Goal: Task Accomplishment & Management: Manage account settings

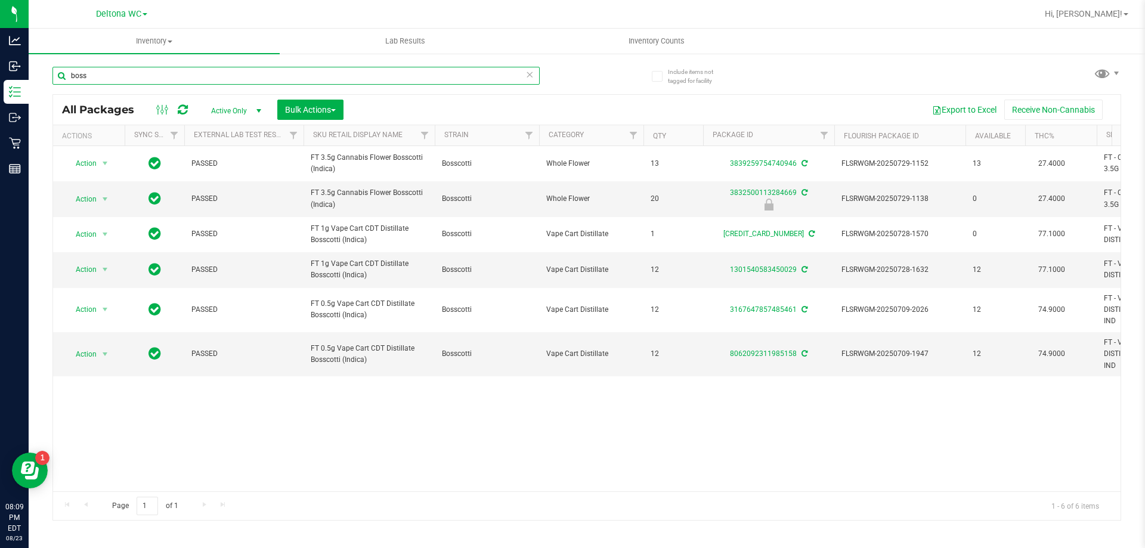
click at [341, 72] on input "boss" at bounding box center [295, 76] width 487 height 18
type input "gpe"
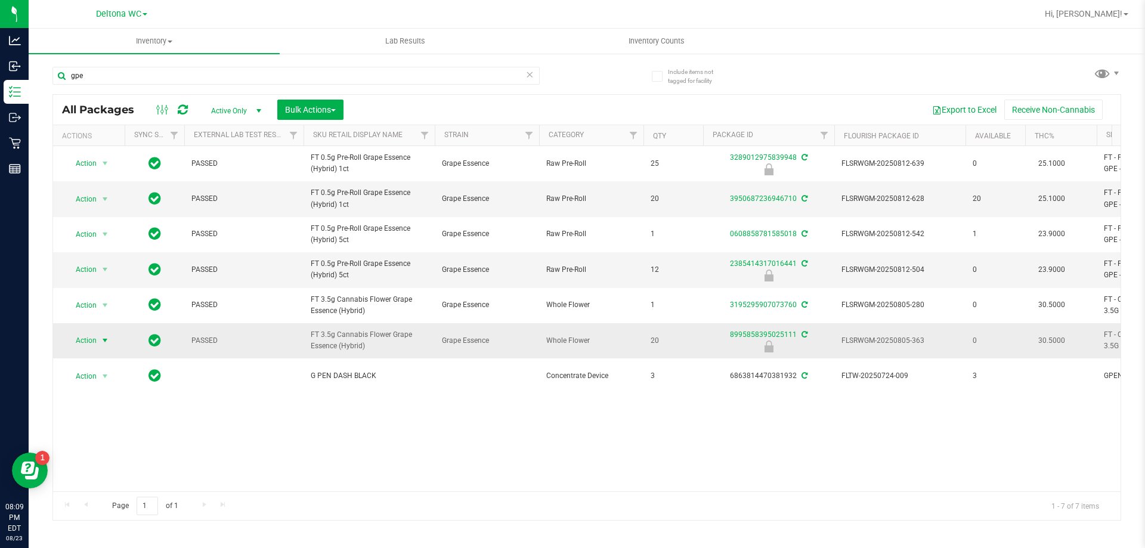
click at [99, 346] on span "select" at bounding box center [105, 340] width 15 height 17
click at [122, 474] on li "Unlock package" at bounding box center [104, 483] width 76 height 18
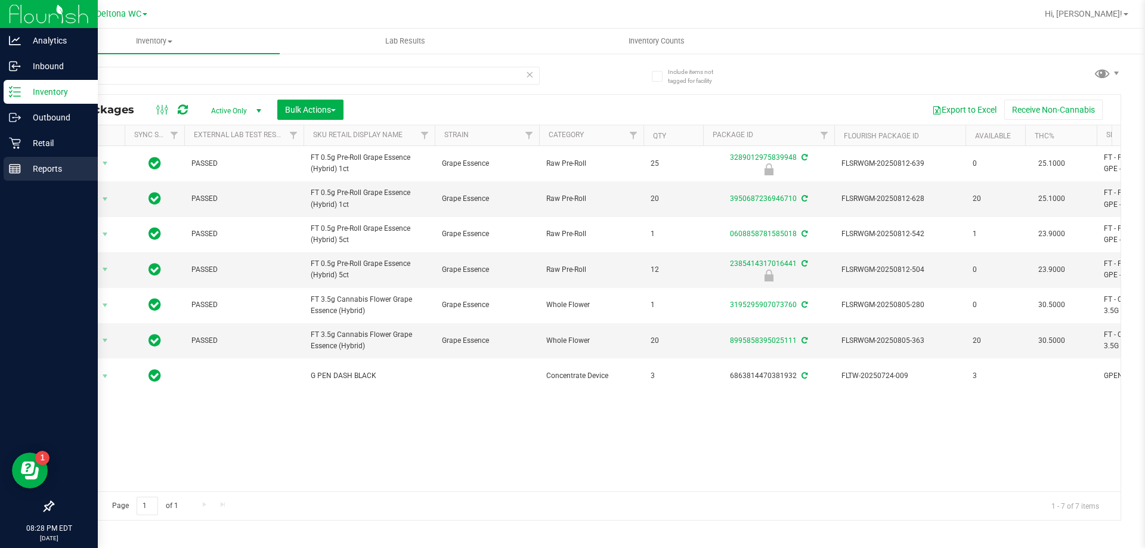
click at [61, 169] on p "Reports" at bounding box center [57, 169] width 72 height 14
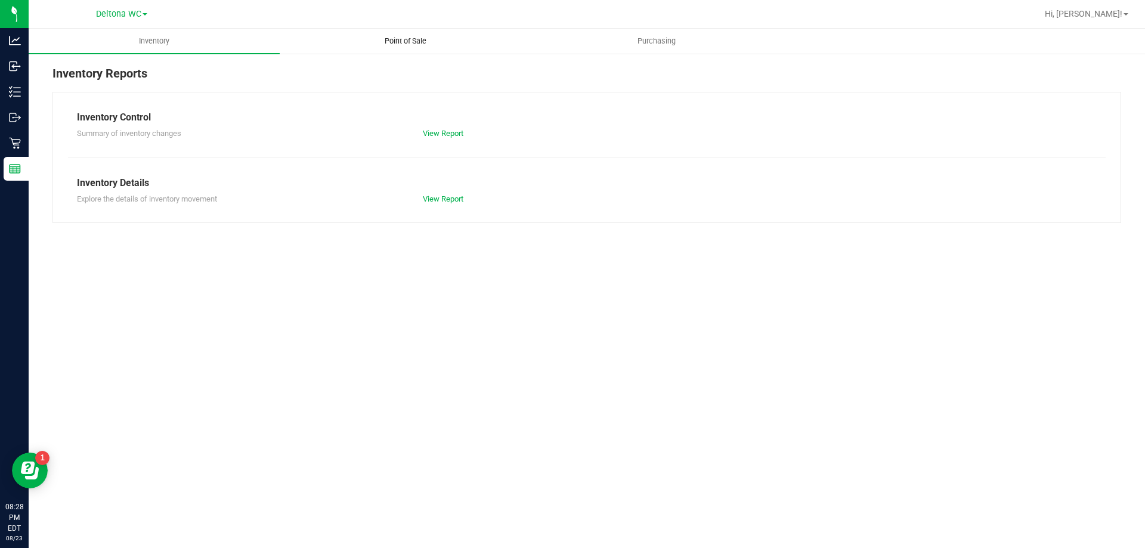
click at [400, 41] on span "Point of Sale" at bounding box center [406, 41] width 74 height 11
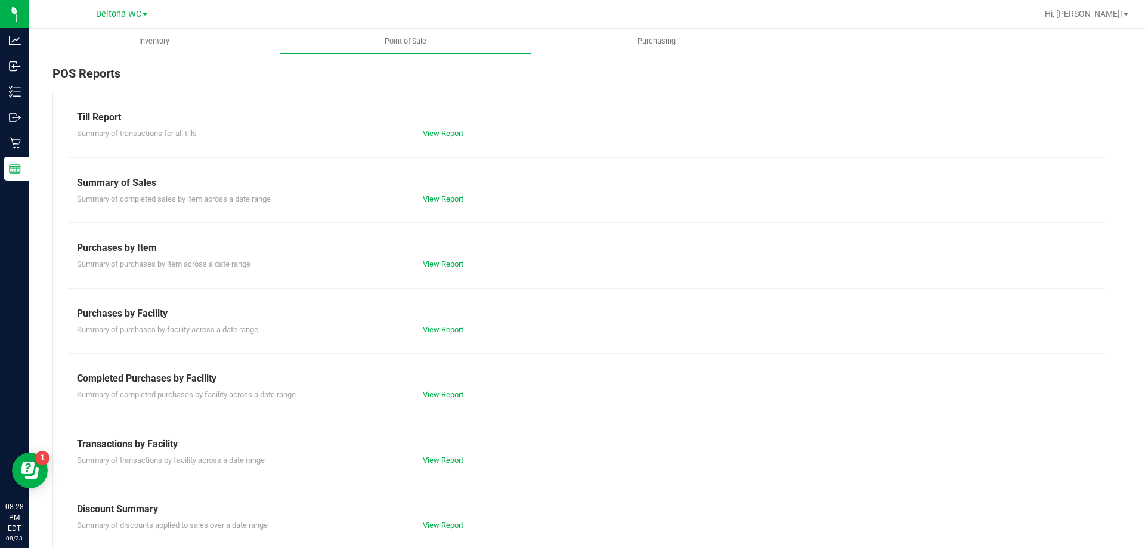
click at [440, 396] on link "View Report" at bounding box center [443, 394] width 41 height 9
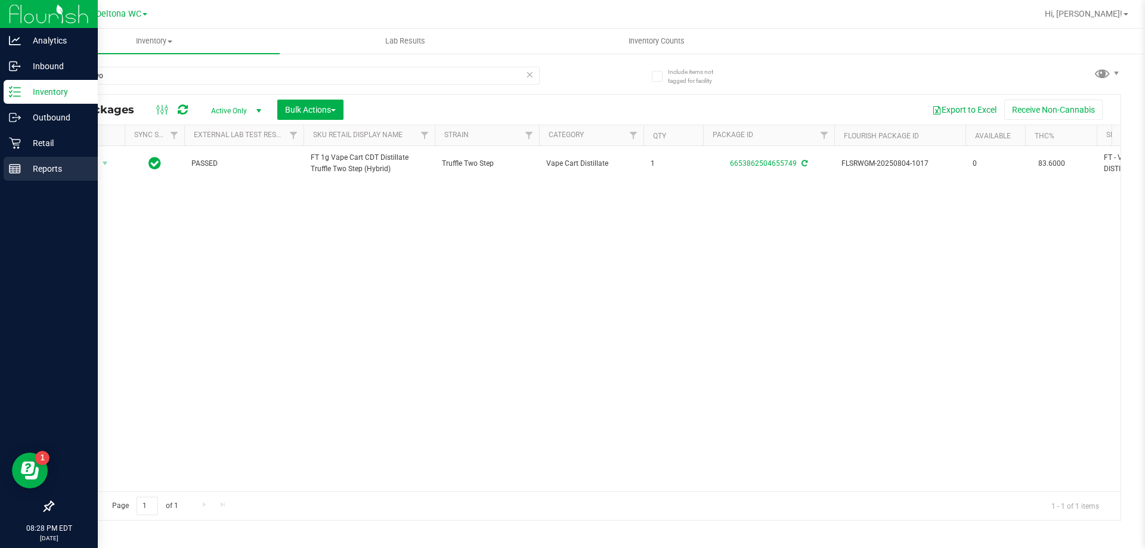
click at [60, 171] on p "Reports" at bounding box center [57, 169] width 72 height 14
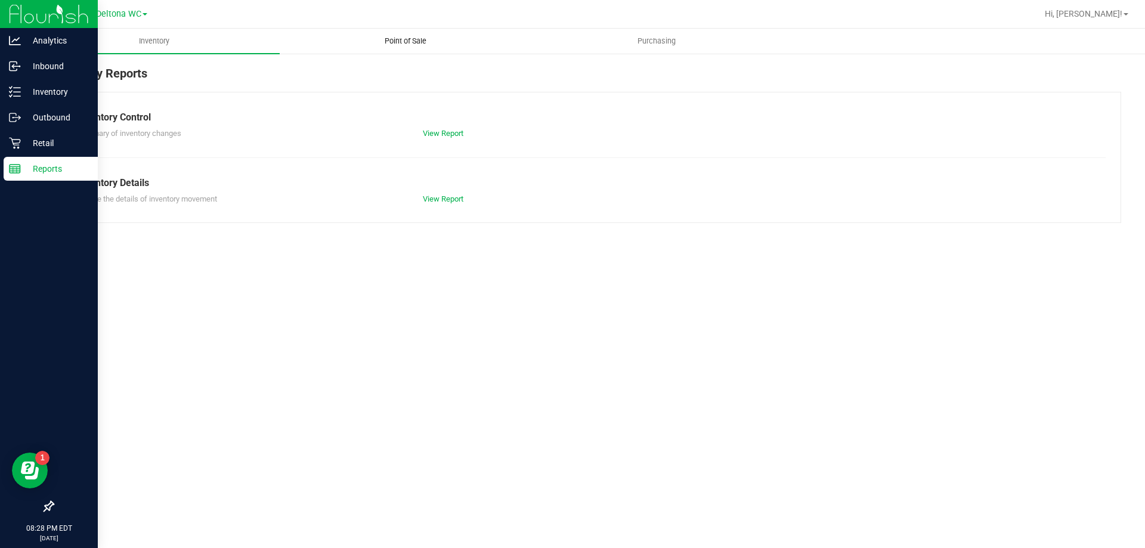
click at [415, 38] on span "Point of Sale" at bounding box center [406, 41] width 74 height 11
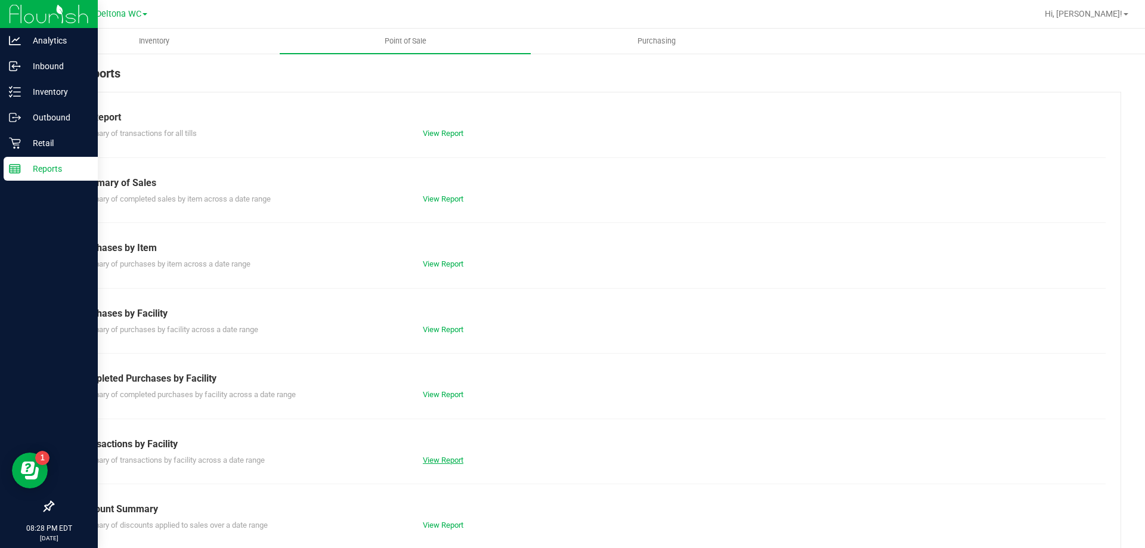
click at [435, 460] on link "View Report" at bounding box center [443, 460] width 41 height 9
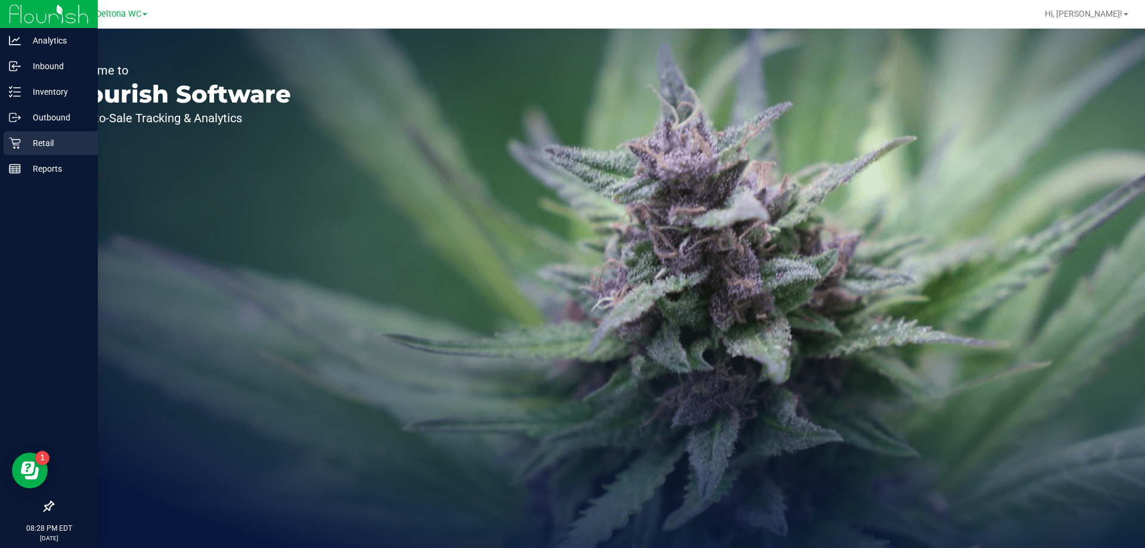
click at [51, 143] on p "Retail" at bounding box center [57, 143] width 72 height 14
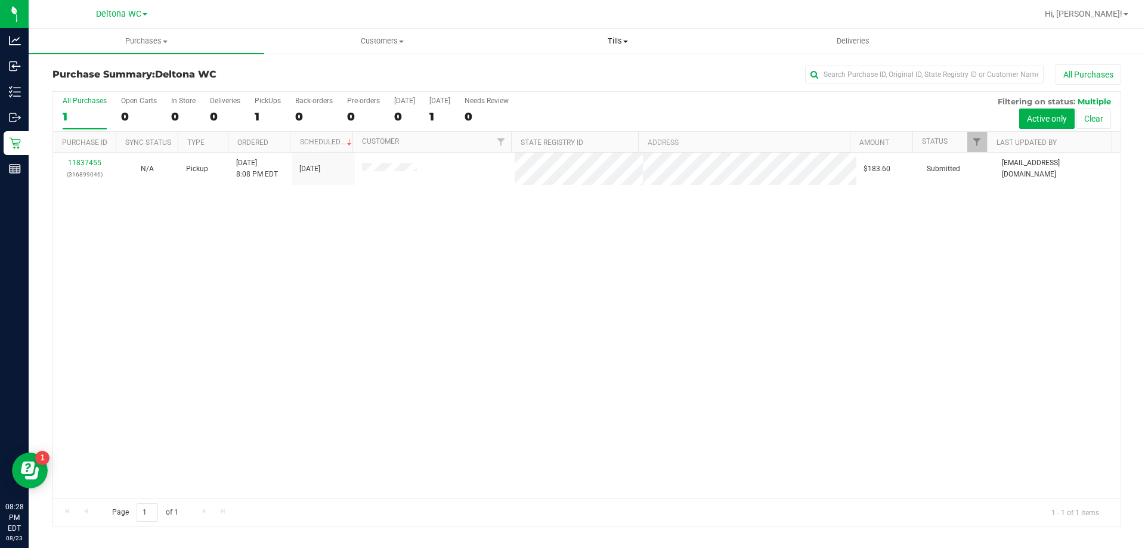
click at [615, 38] on span "Tills" at bounding box center [618, 41] width 234 height 11
click at [542, 73] on span "Manage tills" at bounding box center [540, 72] width 81 height 10
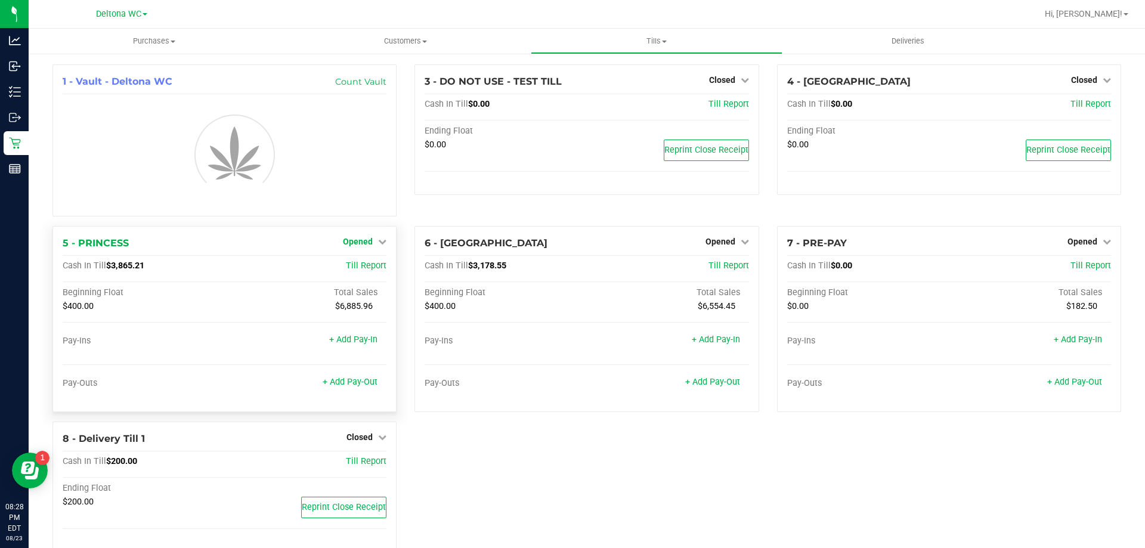
click at [378, 240] on icon at bounding box center [382, 241] width 8 height 8
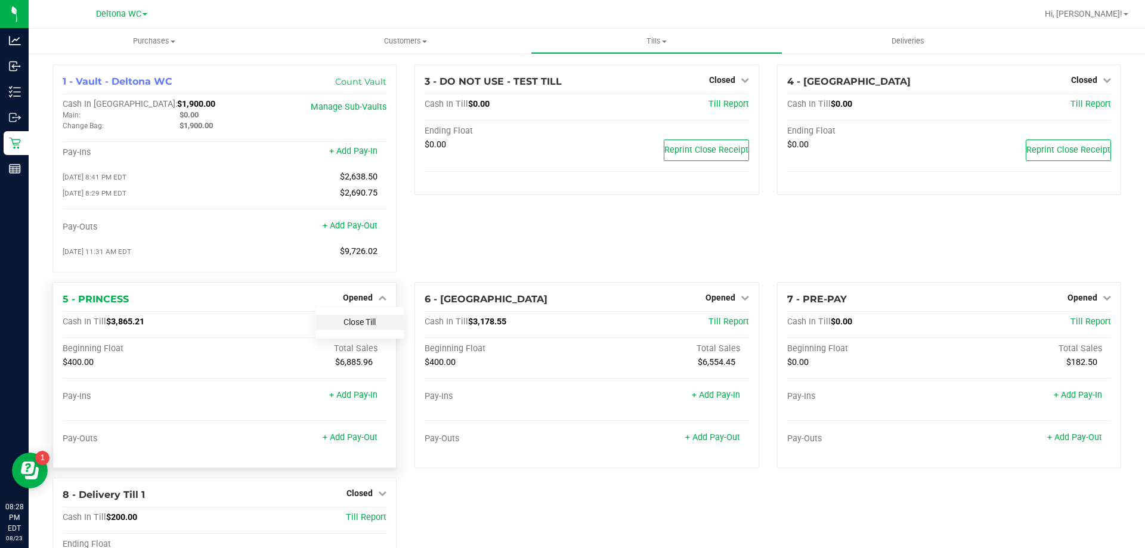
click at [361, 324] on link "Close Till" at bounding box center [360, 322] width 32 height 10
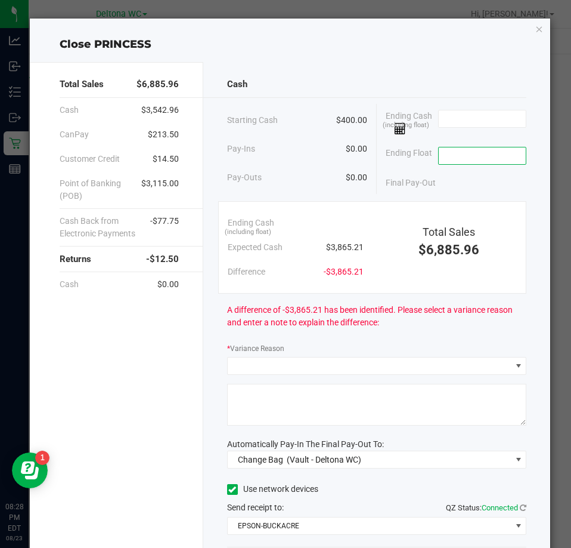
click at [478, 158] on input at bounding box center [483, 155] width 88 height 17
type input "$400.00"
click at [455, 120] on input at bounding box center [483, 118] width 88 height 17
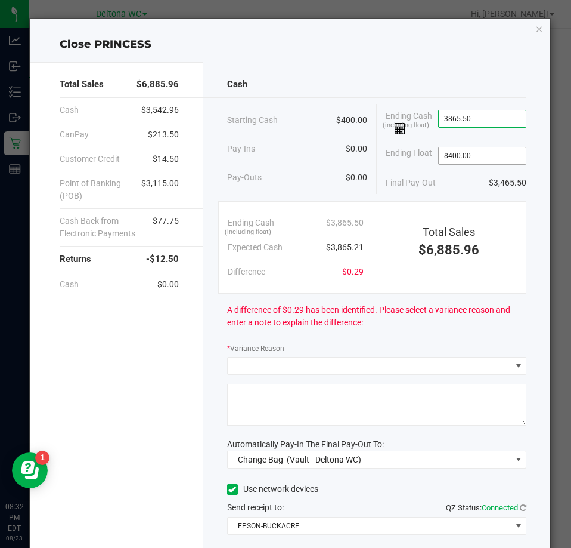
type input "$3,865.50"
click at [509, 155] on input "400" at bounding box center [483, 155] width 88 height 17
type input "$400.00"
click at [380, 330] on div "A difference of $0.29 has been identified. Please select a variance reason and …" at bounding box center [376, 316] width 299 height 45
click at [469, 116] on input "3865.5" at bounding box center [483, 118] width 88 height 17
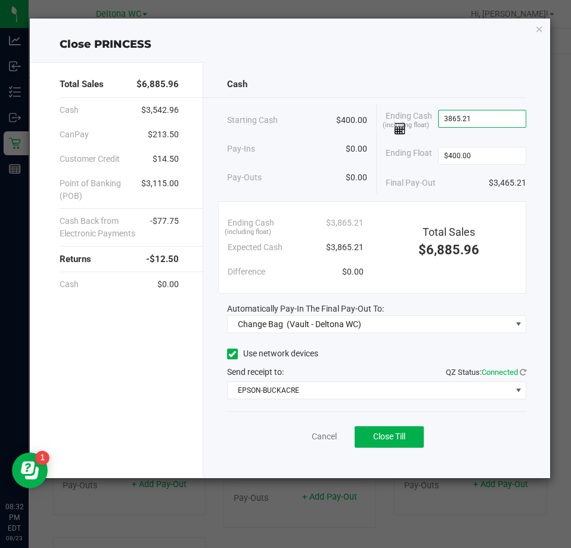
type input "$3,865.21"
click at [465, 183] on div "Final Pay-Out $3,465.21" at bounding box center [456, 183] width 141 height 24
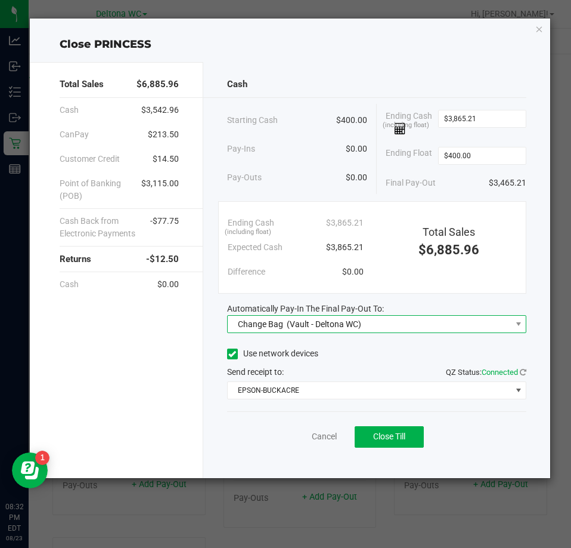
click at [323, 322] on span "(Vault - Deltona WC)" at bounding box center [324, 324] width 75 height 10
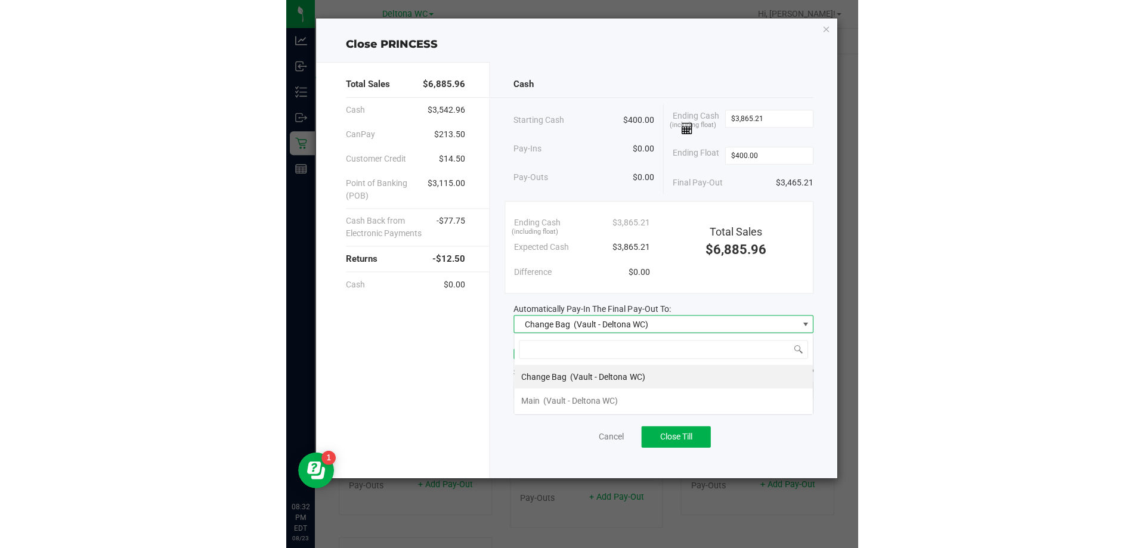
scroll to position [18, 300]
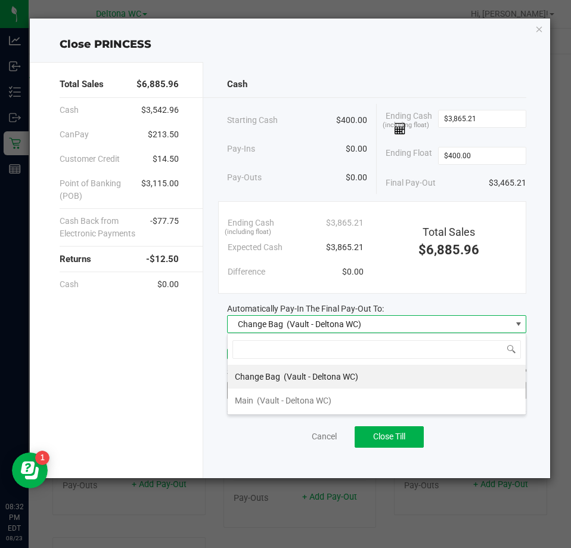
click at [255, 396] on div "Main (Vault - Deltona WC)" at bounding box center [283, 400] width 97 height 21
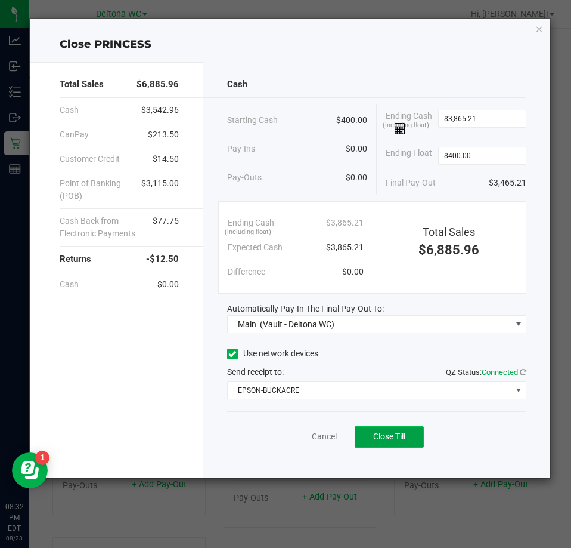
click at [375, 438] on span "Close Till" at bounding box center [389, 436] width 32 height 10
click at [302, 431] on link "Dismiss" at bounding box center [298, 436] width 29 height 13
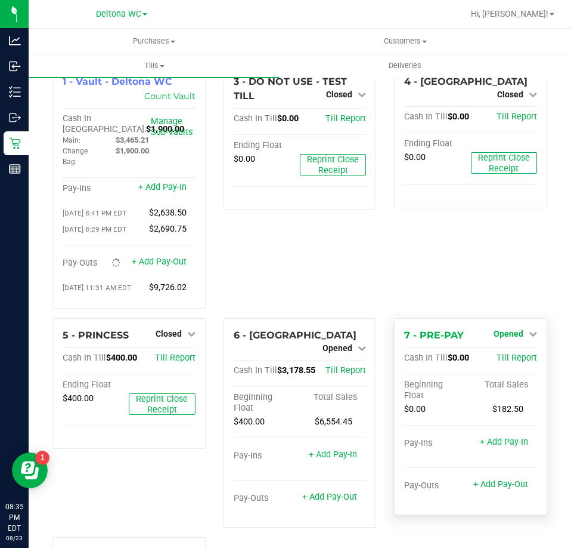
click at [504, 336] on span "Opened" at bounding box center [509, 334] width 30 height 10
click at [500, 357] on link "Close Till" at bounding box center [510, 358] width 32 height 10
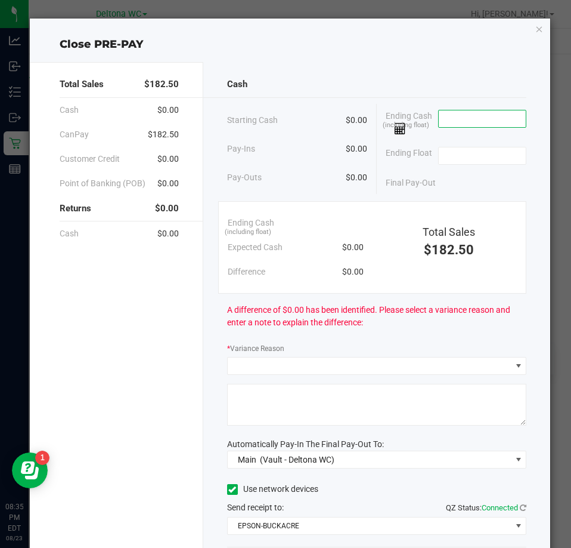
click at [496, 122] on input at bounding box center [483, 118] width 88 height 17
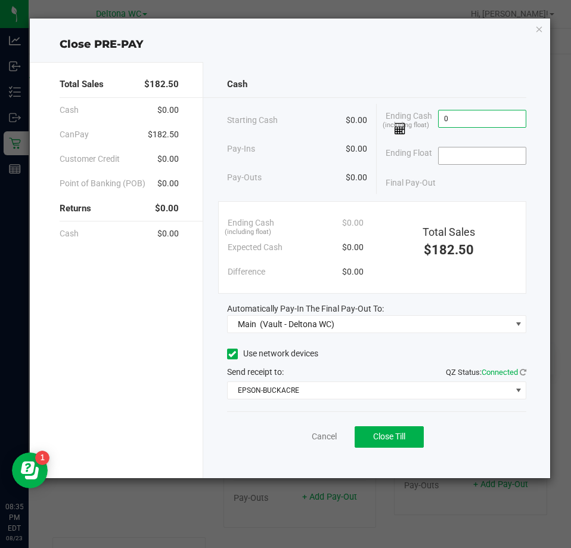
type input "$0.00"
click at [474, 152] on input at bounding box center [483, 155] width 88 height 17
type input "$0.00"
drag, startPoint x: 352, startPoint y: 359, endPoint x: 363, endPoint y: 357, distance: 11.5
click at [356, 357] on div "Use network devices" at bounding box center [376, 354] width 299 height 18
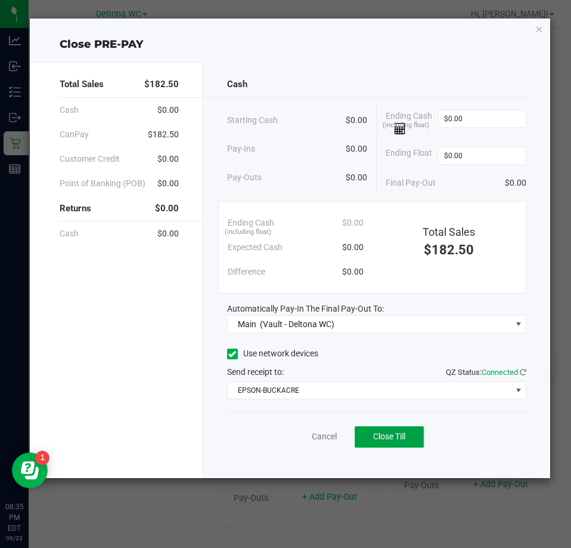
click at [385, 435] on span "Close Till" at bounding box center [389, 436] width 32 height 10
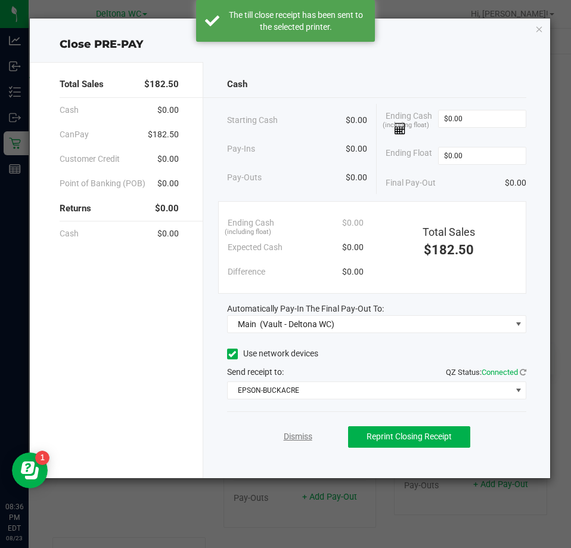
click at [299, 432] on link "Dismiss" at bounding box center [298, 436] width 29 height 13
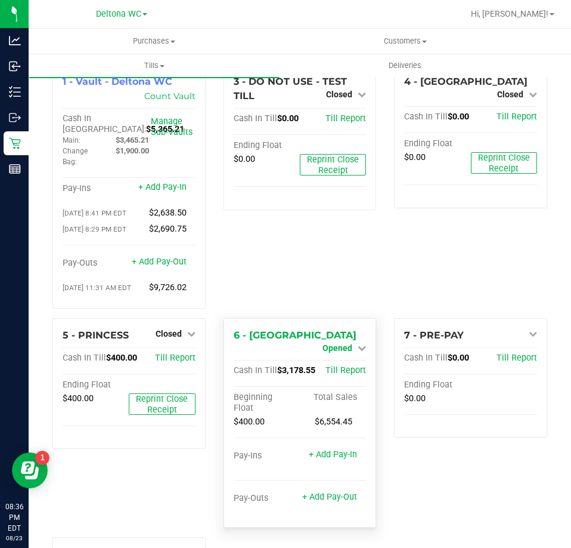
click at [342, 343] on span "Opened" at bounding box center [338, 348] width 30 height 10
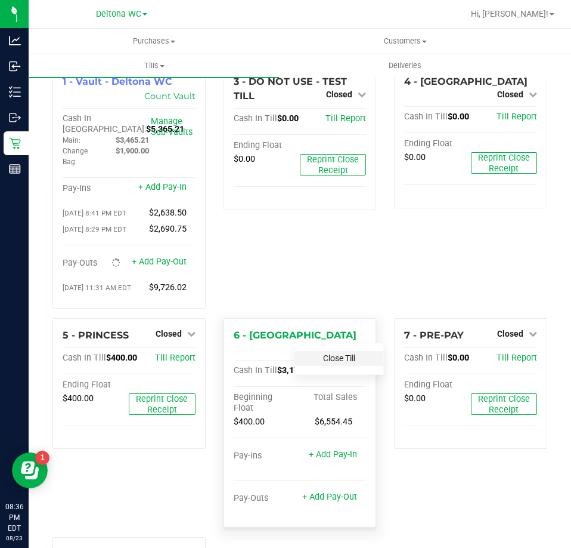
click at [335, 362] on link "Close Till" at bounding box center [339, 358] width 32 height 10
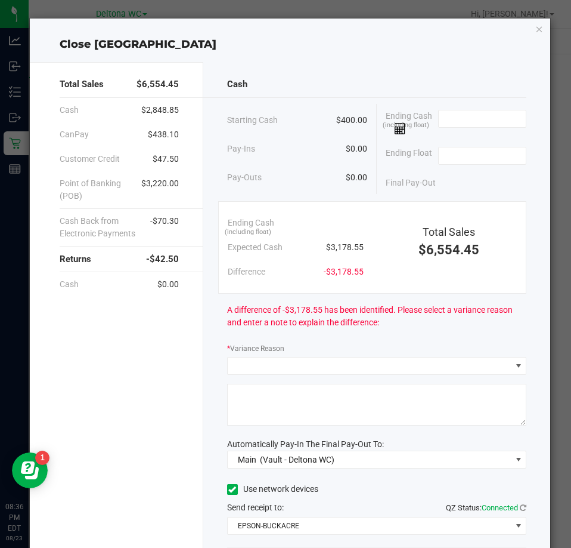
click at [161, 380] on div "Total Sales $6,554.45 Cash $2,848.85 CanPay $438.10 Customer Credit $47.50 Poin…" at bounding box center [117, 337] width 174 height 551
drag, startPoint x: 465, startPoint y: 122, endPoint x: 480, endPoint y: 112, distance: 18.2
click at [472, 117] on input at bounding box center [483, 118] width 88 height 17
type input "$3,183.50"
click at [471, 152] on input at bounding box center [483, 155] width 88 height 17
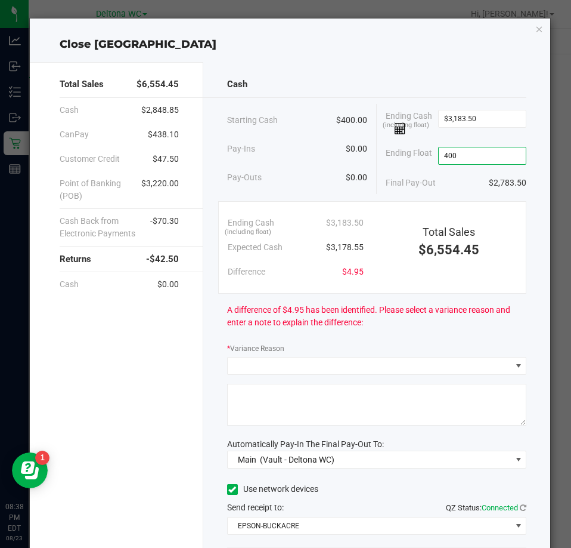
type input "$400.00"
click at [311, 185] on div "Pay-Outs $0.00" at bounding box center [297, 177] width 140 height 33
click at [491, 118] on input "3183.5" at bounding box center [483, 118] width 88 height 17
type input "$3,176.70"
click at [473, 160] on input "400" at bounding box center [483, 155] width 88 height 17
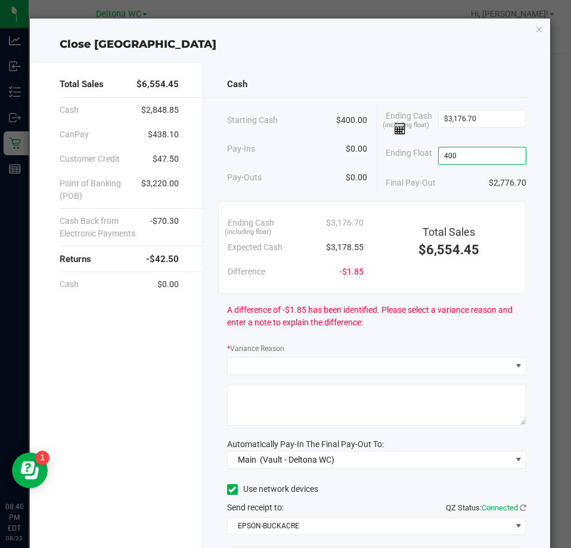
type input "$400.00"
type input "3176.7"
type input "$400.00"
drag, startPoint x: 476, startPoint y: 118, endPoint x: 427, endPoint y: 125, distance: 50.0
click at [427, 125] on div "Ending Cash (including float) 3176.7" at bounding box center [456, 122] width 141 height 37
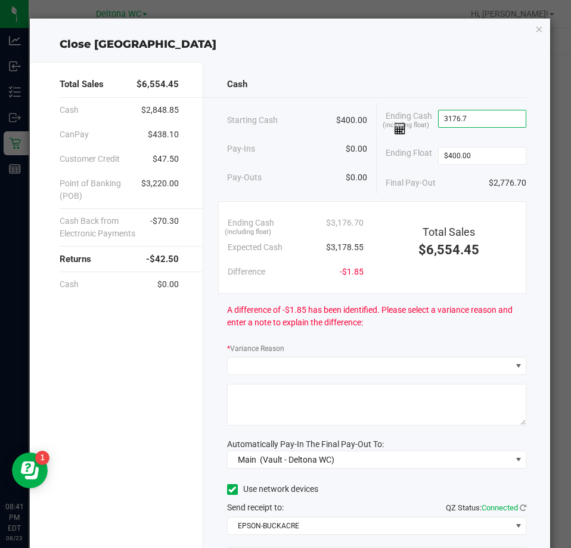
click at [479, 110] on span "3176.7" at bounding box center [482, 119] width 89 height 18
drag, startPoint x: 468, startPoint y: 122, endPoint x: 428, endPoint y: 131, distance: 40.4
click at [422, 134] on div "Ending Cash (including float) 3176.7" at bounding box center [456, 122] width 141 height 37
click at [456, 187] on div "Final Pay-Out $2,778.50" at bounding box center [456, 183] width 141 height 24
click at [481, 116] on input "3178.5" at bounding box center [483, 118] width 88 height 17
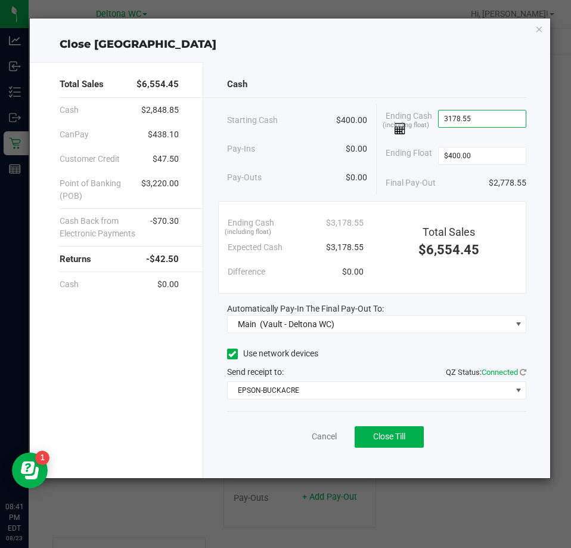
type input "$3,178.55"
click at [454, 180] on div "Final Pay-Out $2,778.55" at bounding box center [456, 183] width 141 height 24
click at [393, 432] on span "Close Till" at bounding box center [389, 436] width 32 height 10
click at [288, 439] on link "Dismiss" at bounding box center [298, 436] width 29 height 13
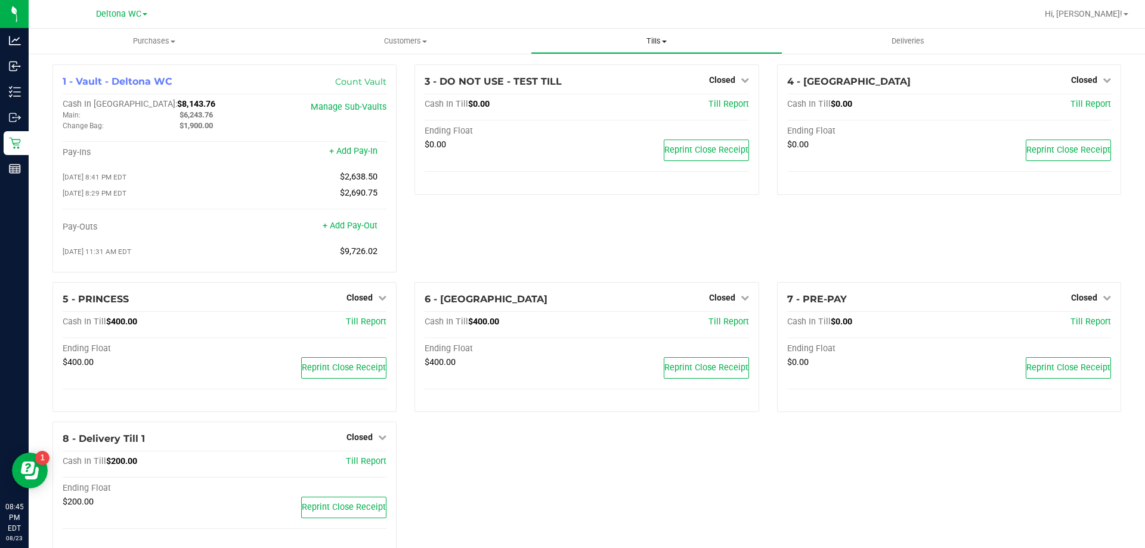
click at [664, 35] on uib-tab-heading "Tills Manage tills Reconcile e-payments" at bounding box center [657, 41] width 250 height 24
click at [601, 86] on span "Reconcile e-payments" at bounding box center [590, 86] width 119 height 10
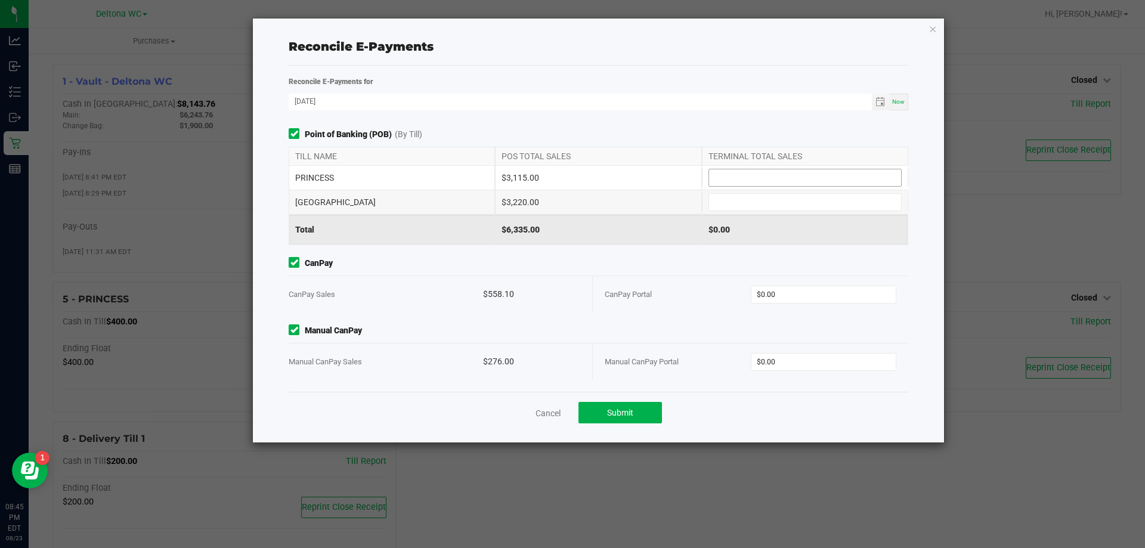
click at [788, 177] on input at bounding box center [805, 177] width 192 height 17
type input "$3,115.00"
type input "$3,220.00"
type input "$558.10"
type input "$276.00"
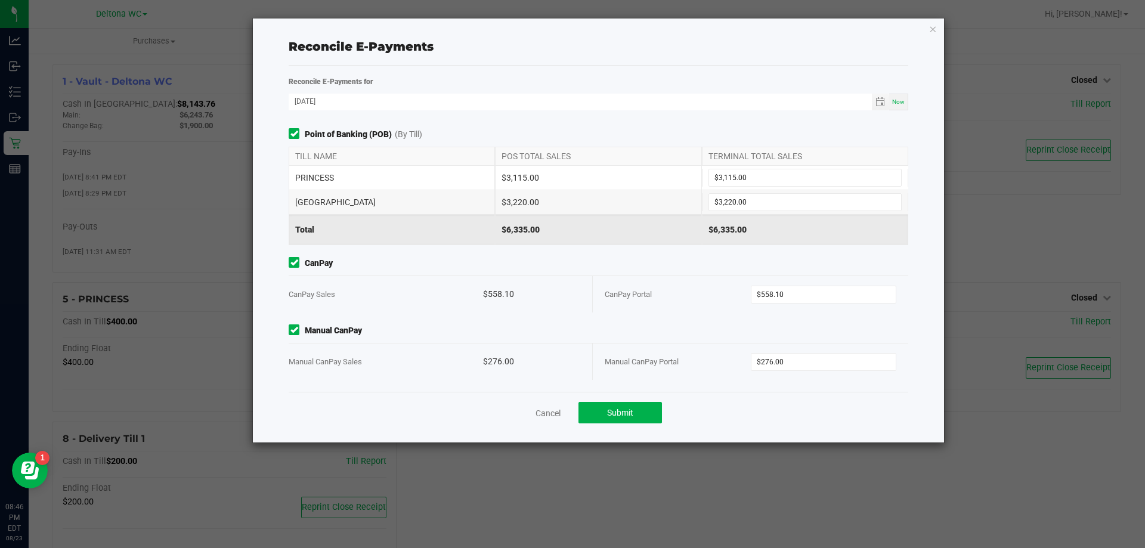
click at [865, 261] on span "CanPay" at bounding box center [599, 263] width 620 height 13
click at [629, 417] on button "Submit" at bounding box center [621, 412] width 84 height 21
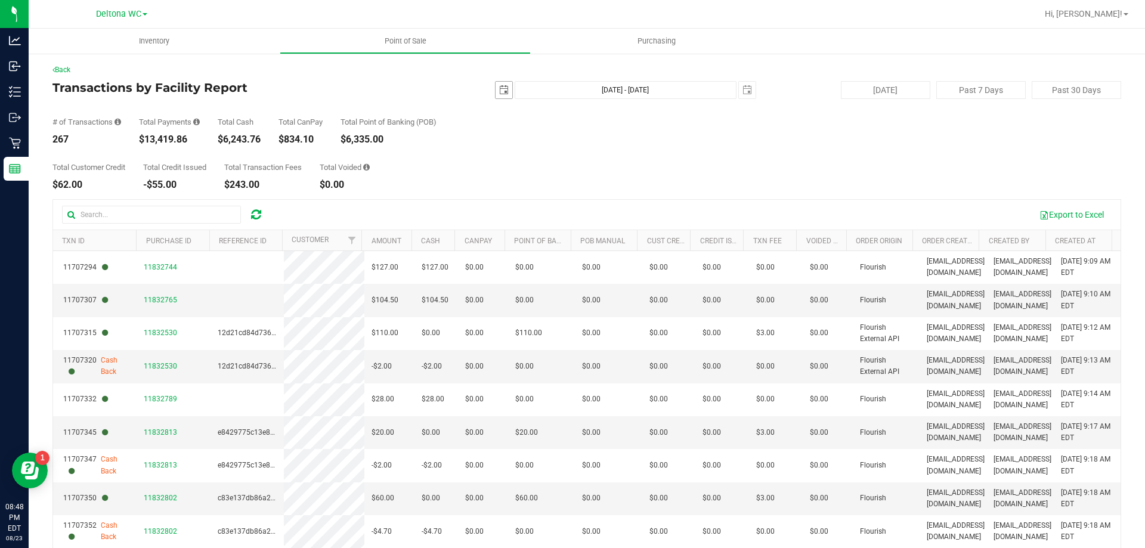
click at [499, 91] on span "select" at bounding box center [504, 90] width 10 height 10
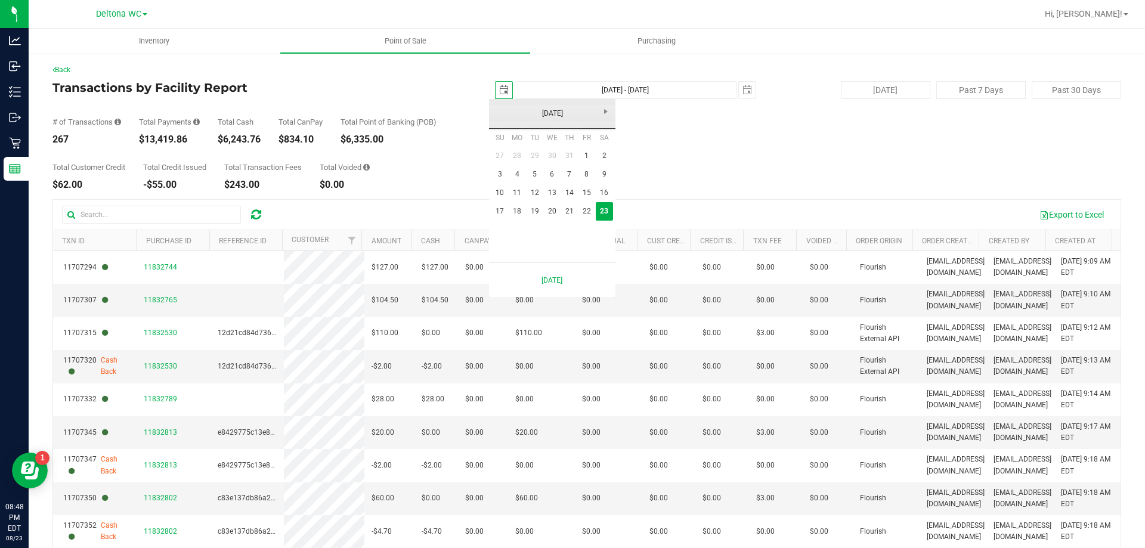
scroll to position [0, 30]
click at [515, 209] on link "18" at bounding box center [517, 211] width 17 height 18
type input "2025-08-18"
type input "Aug 18, 2025 - Aug 23, 2025"
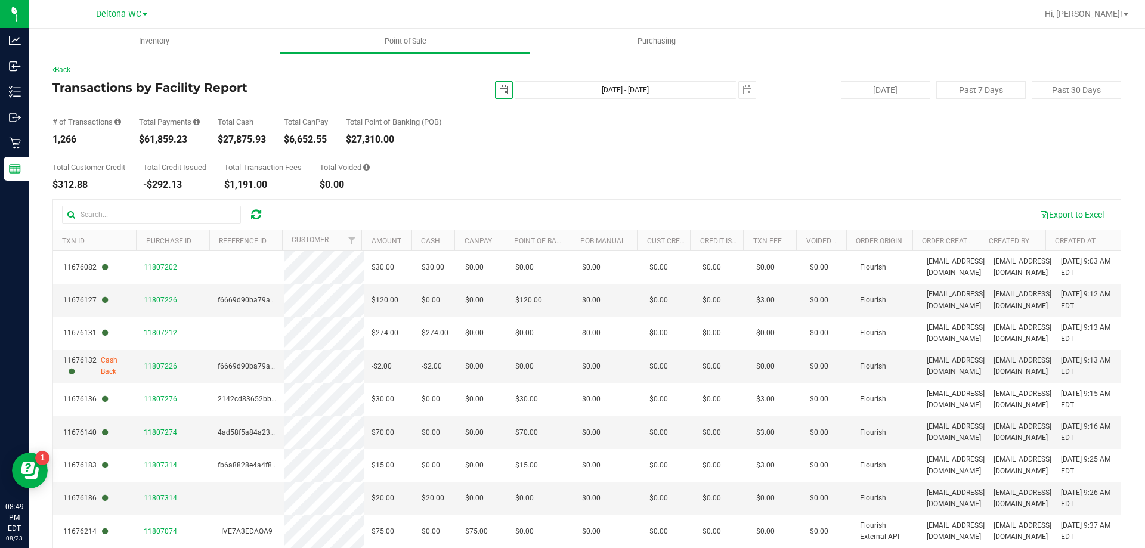
click at [502, 89] on span "select" at bounding box center [504, 90] width 10 height 10
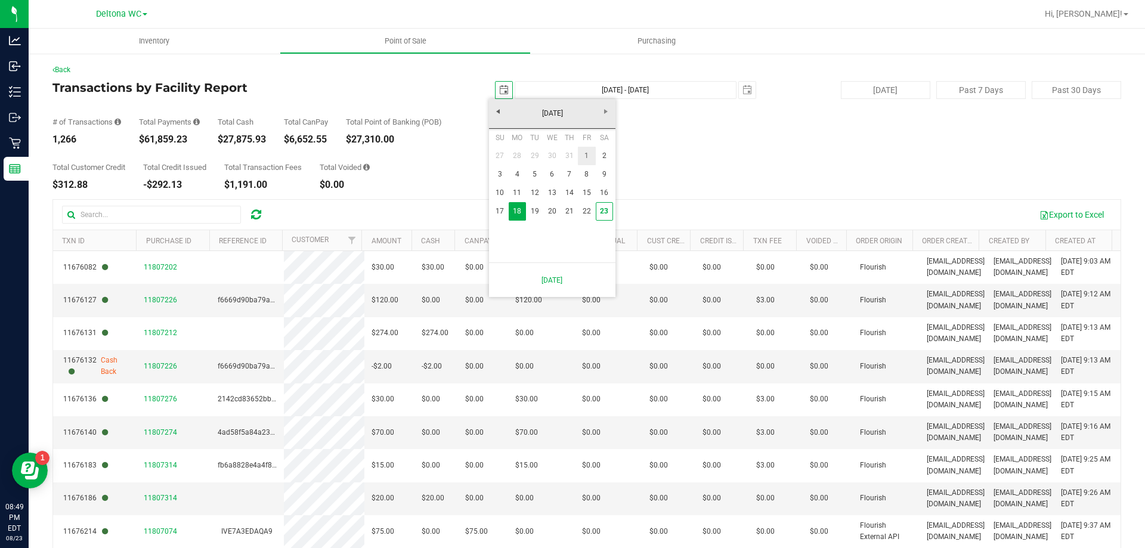
click at [588, 155] on link "1" at bounding box center [586, 156] width 17 height 18
type input "2025-08-01"
type input "Aug 1, 2025 - Aug 23, 2025"
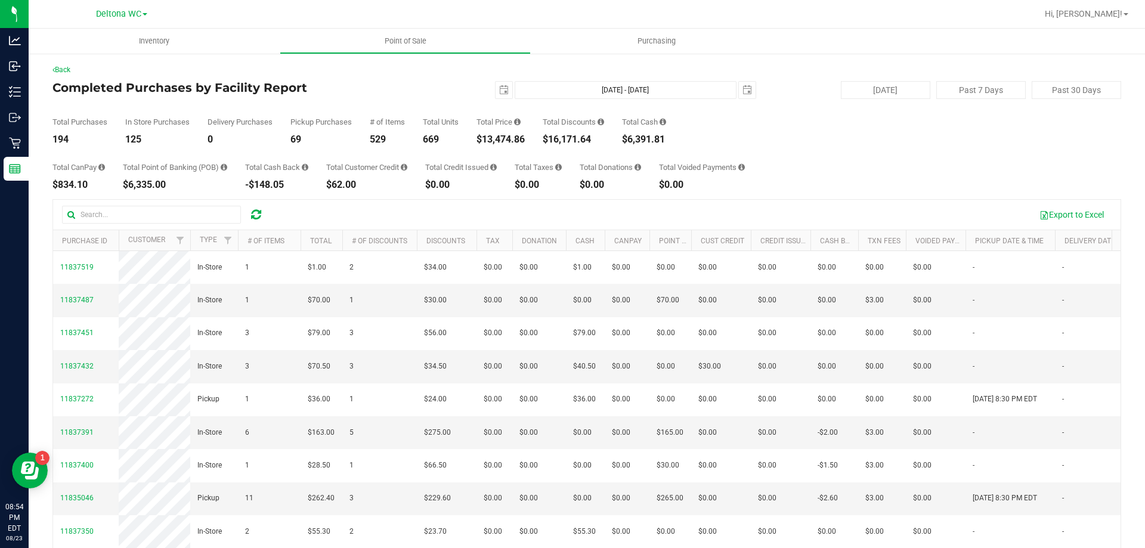
click at [852, 119] on div "Total Purchases 194 In Store Purchases 125 Delivery Purchases 0 Pickup Purchase…" at bounding box center [586, 121] width 1069 height 45
click at [1107, 8] on link "Hi, [PERSON_NAME]!" at bounding box center [1086, 14] width 93 height 13
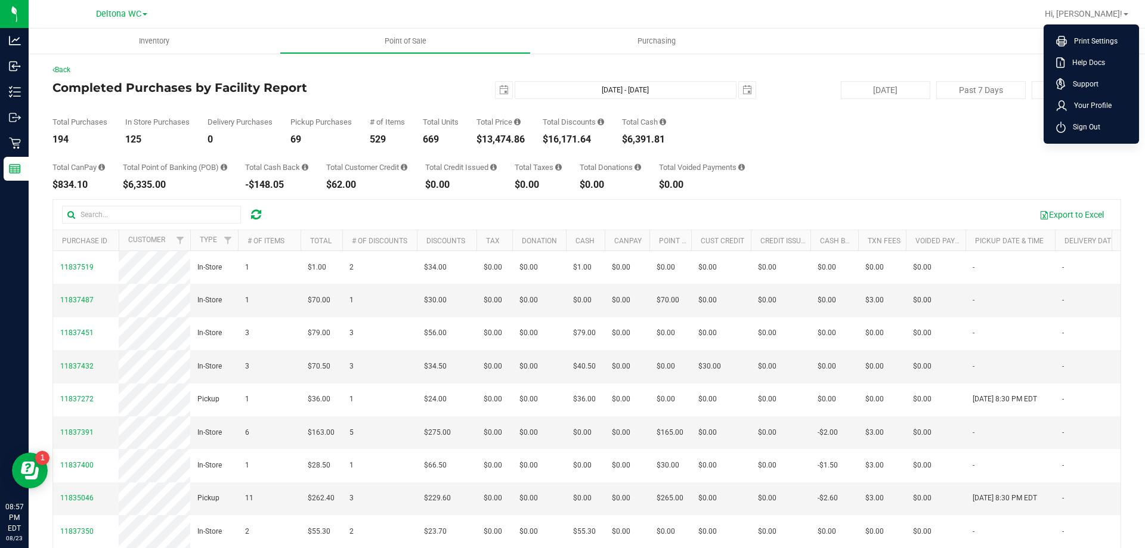
drag, startPoint x: 1073, startPoint y: 129, endPoint x: 1048, endPoint y: 118, distance: 27.3
click at [1068, 126] on span "Sign Out" at bounding box center [1083, 127] width 35 height 12
